Goal: Task Accomplishment & Management: Complete application form

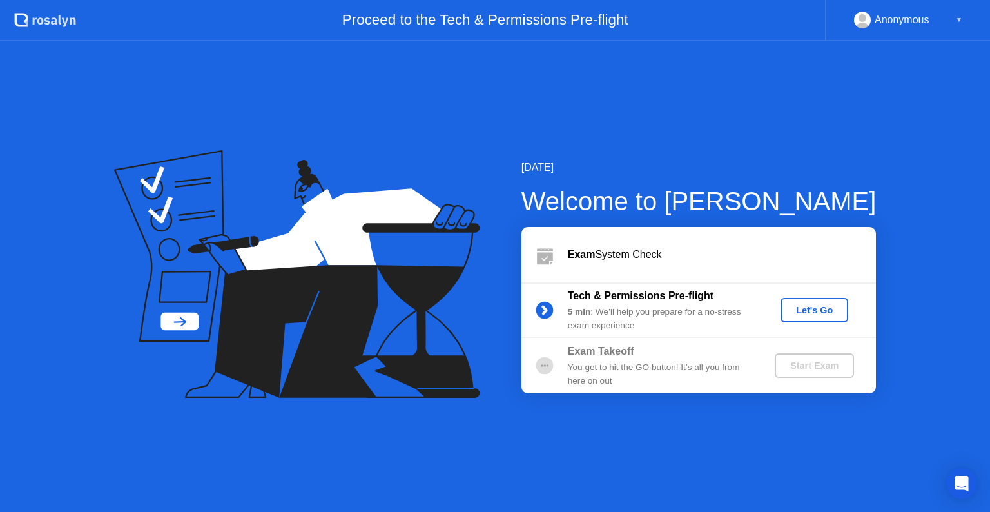
click at [820, 315] on div "Let's Go" at bounding box center [814, 310] width 57 height 10
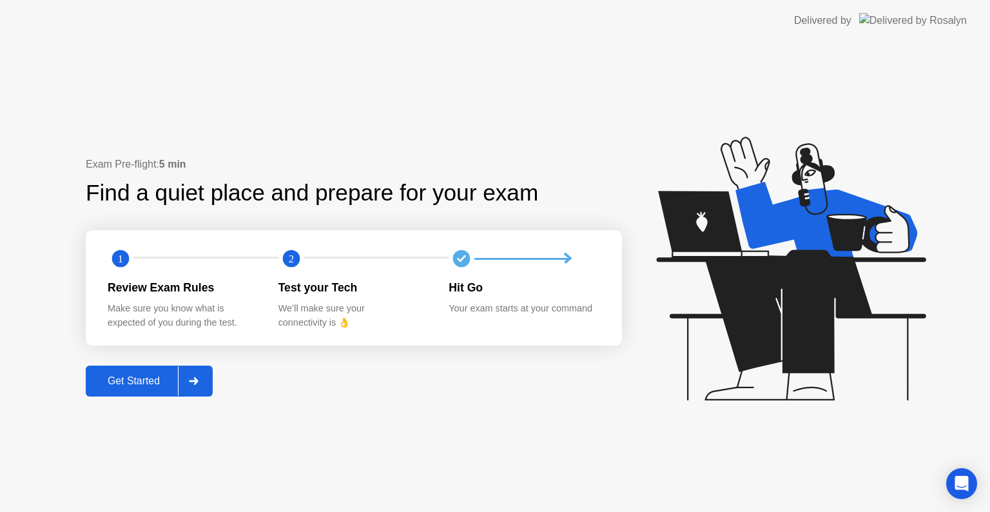
click at [146, 382] on div "Get Started" at bounding box center [134, 381] width 88 height 12
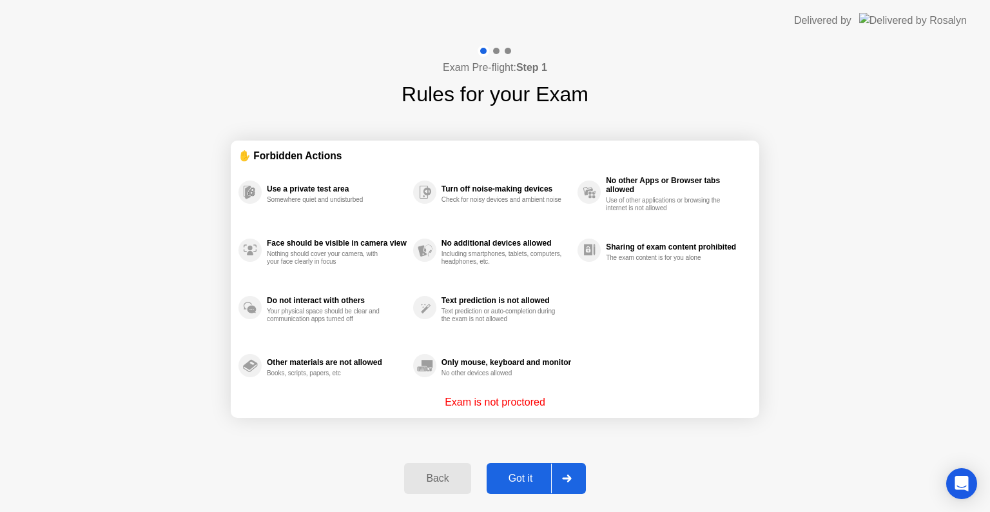
click at [549, 481] on div "Got it" at bounding box center [520, 478] width 61 height 12
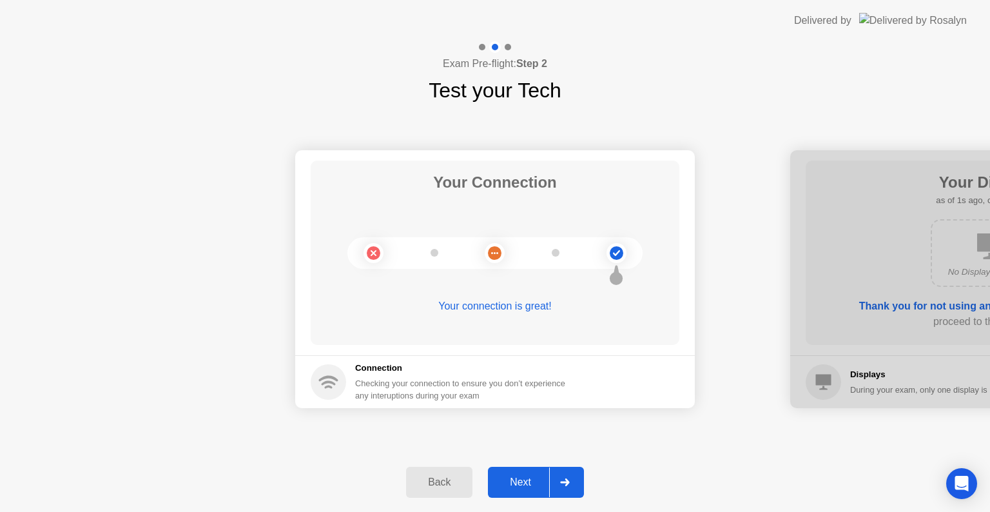
click at [534, 480] on div "Next" at bounding box center [520, 482] width 57 height 12
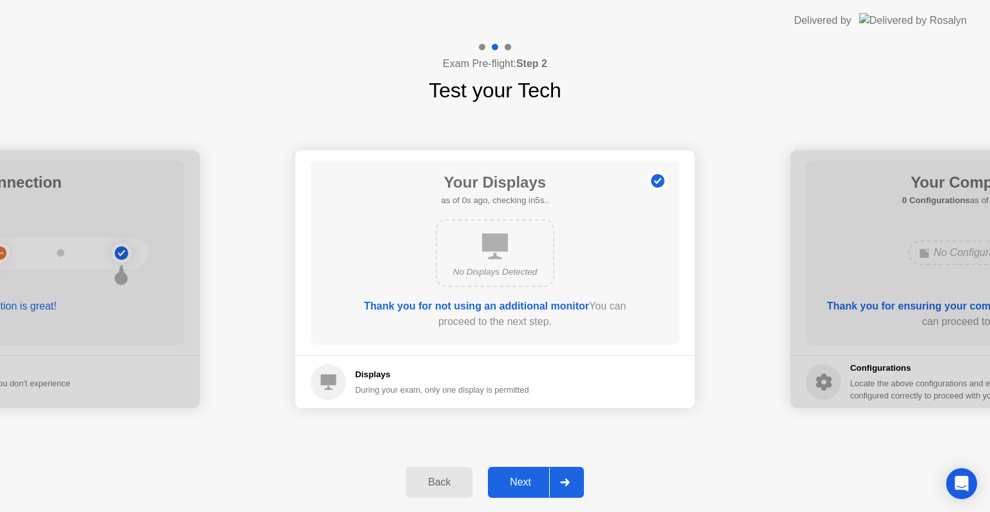
click at [534, 480] on div "Next" at bounding box center [520, 482] width 57 height 12
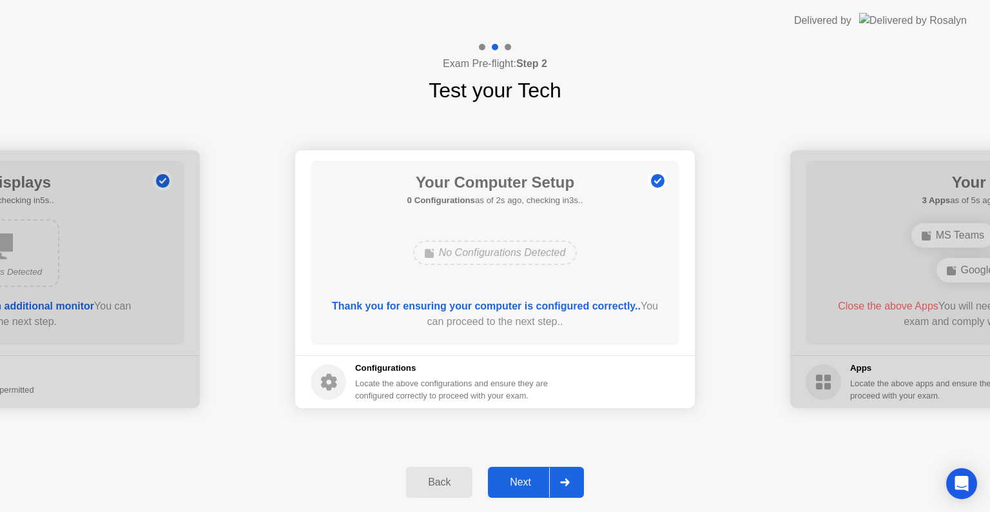
click at [534, 480] on div "Next" at bounding box center [520, 482] width 57 height 12
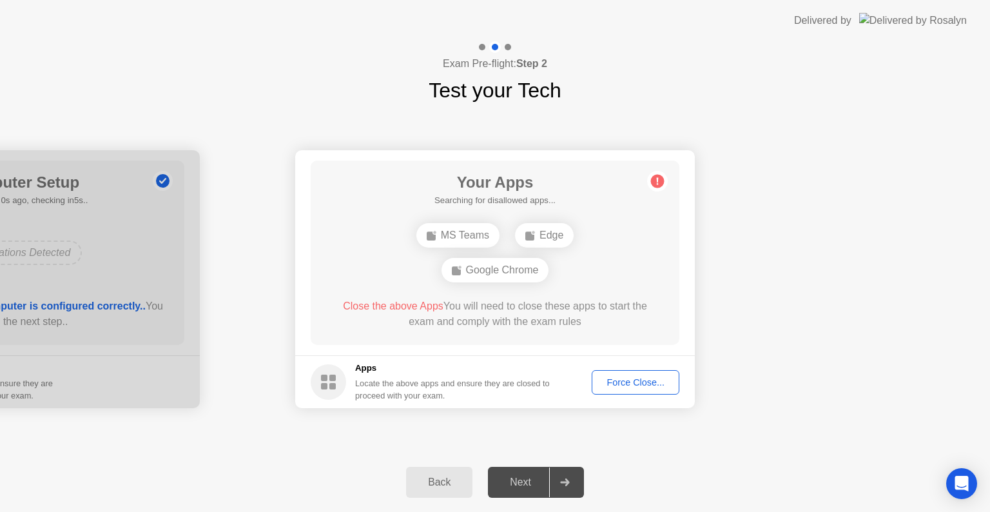
click at [634, 377] on div "Force Close..." at bounding box center [635, 382] width 79 height 10
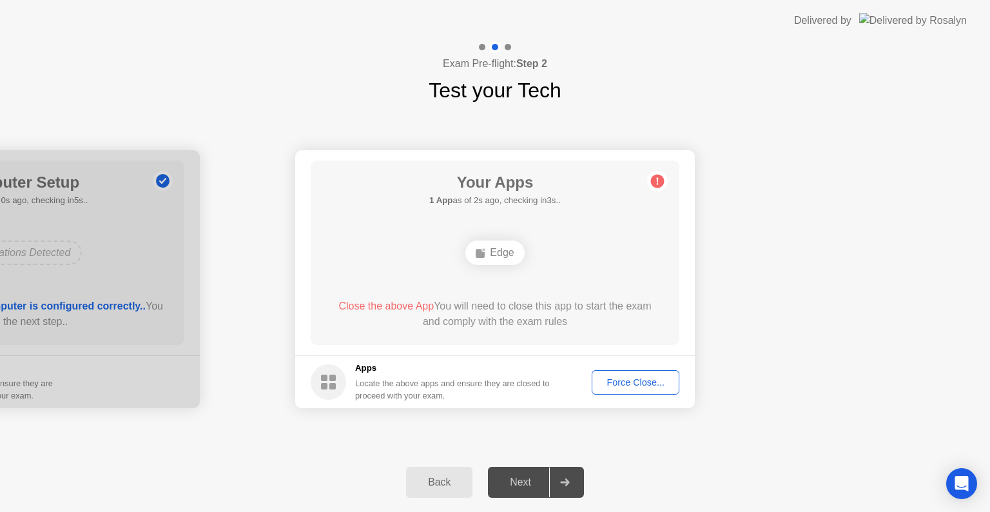
click at [621, 384] on div "Force Close..." at bounding box center [635, 382] width 79 height 10
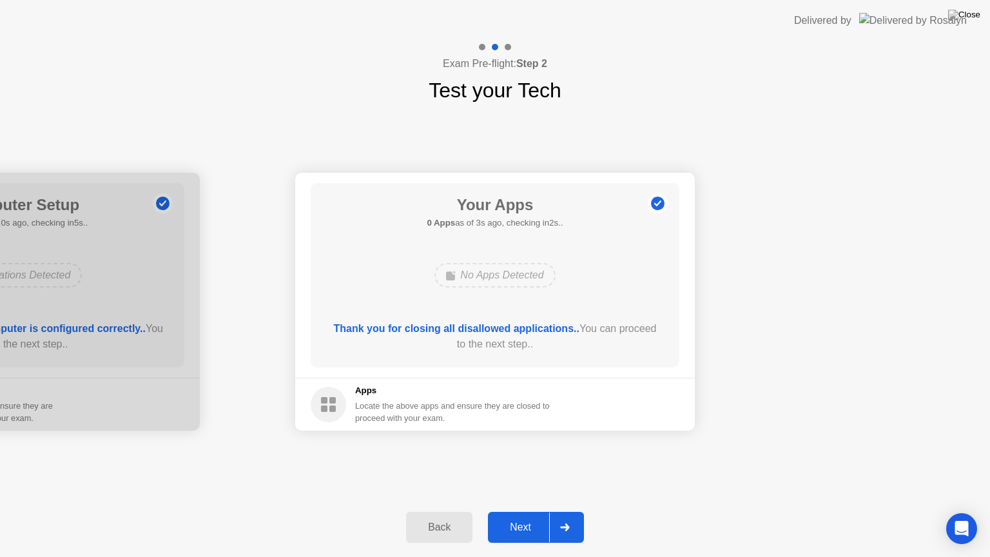
click at [532, 511] on div "Next" at bounding box center [520, 527] width 57 height 12
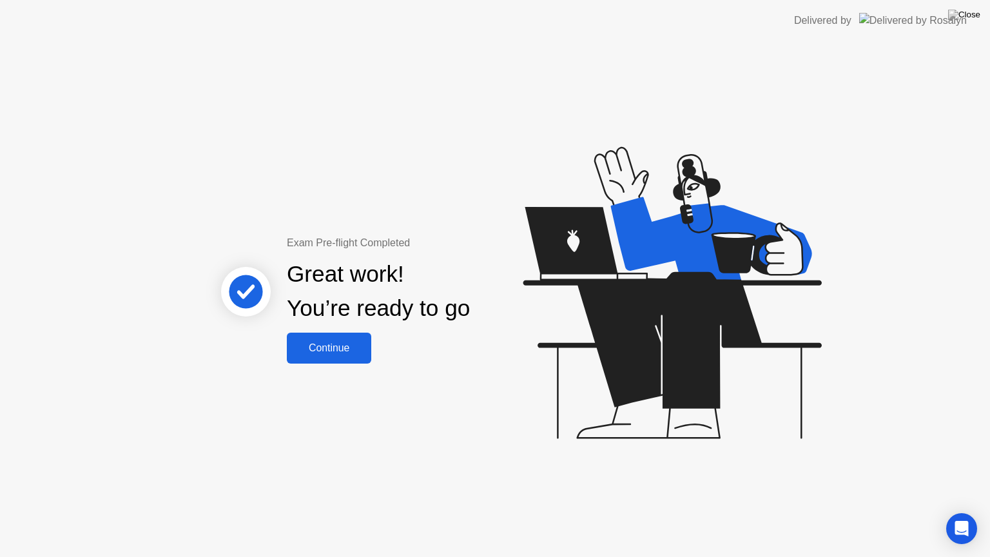
click at [354, 356] on button "Continue" at bounding box center [329, 348] width 84 height 31
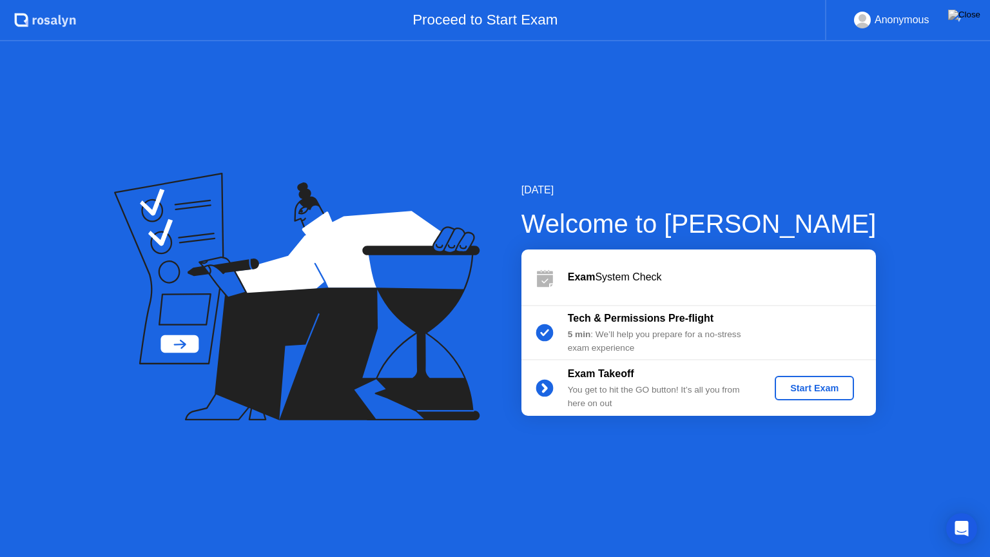
click at [800, 387] on div "Start Exam" at bounding box center [814, 388] width 69 height 10
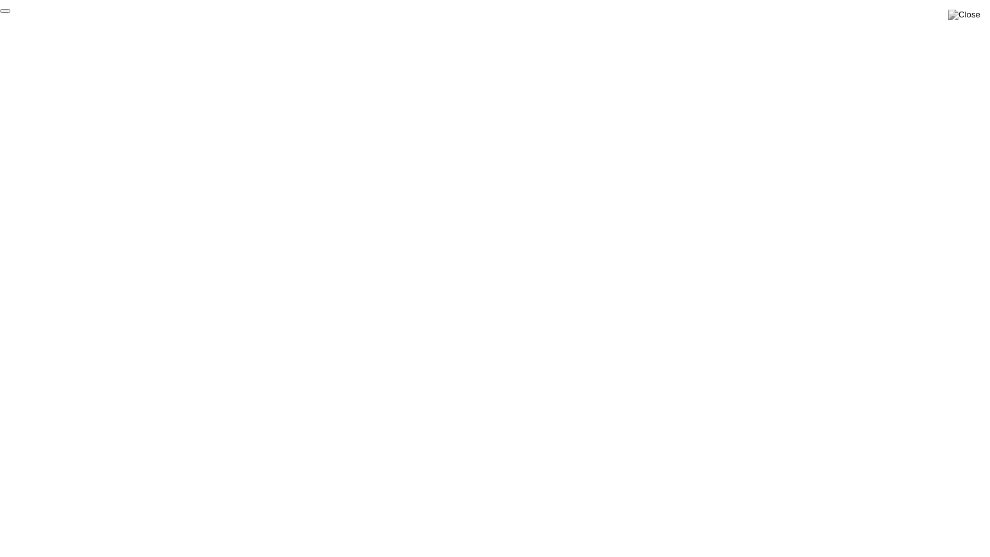
click div "End Proctoring Session"
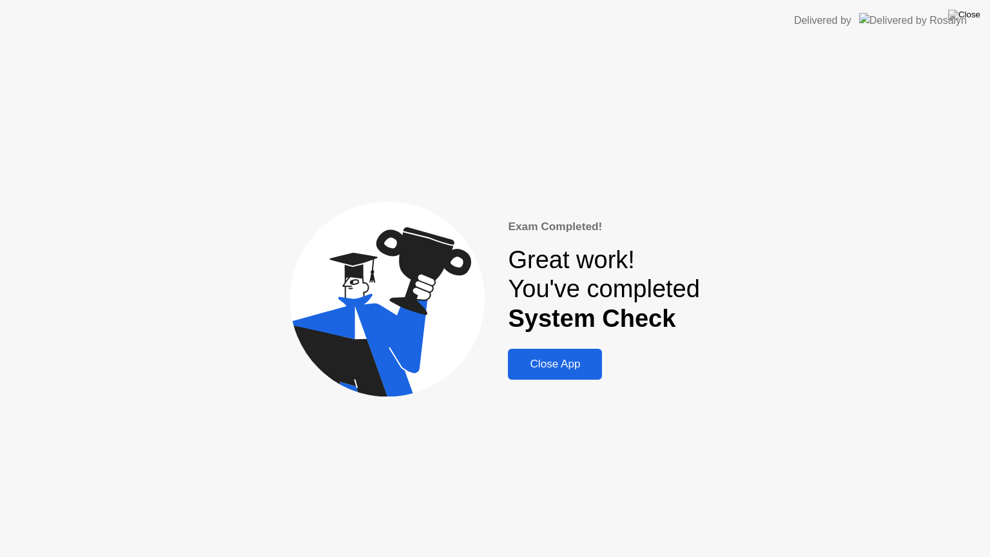
click at [563, 365] on div "Close App" at bounding box center [555, 364] width 86 height 13
